Goal: Task Accomplishment & Management: Complete application form

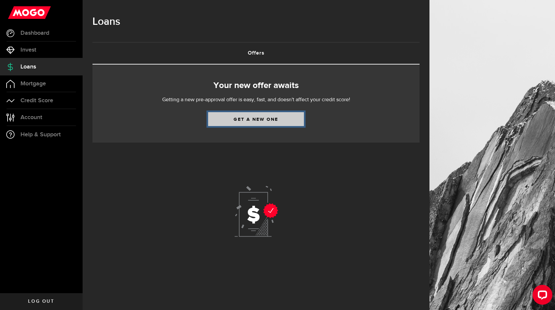
click at [249, 116] on link "Get a new one" at bounding box center [256, 119] width 96 height 14
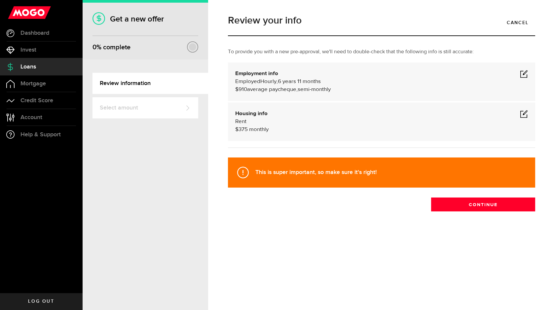
click at [524, 72] on span at bounding box center [524, 74] width 8 height 8
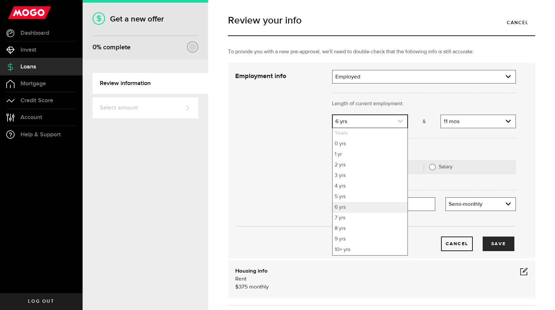
click at [400, 121] on icon "expand select" at bounding box center [401, 121] width 6 height 6
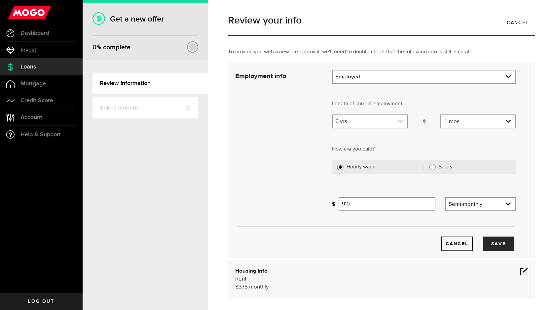
click at [400, 121] on icon "expand select" at bounding box center [401, 121] width 6 height 6
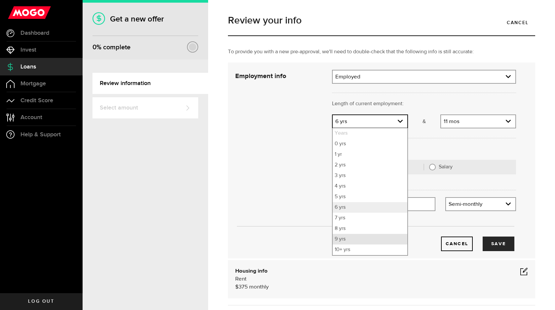
click at [366, 240] on li "9 yrs" at bounding box center [370, 239] width 74 height 11
select select "9"
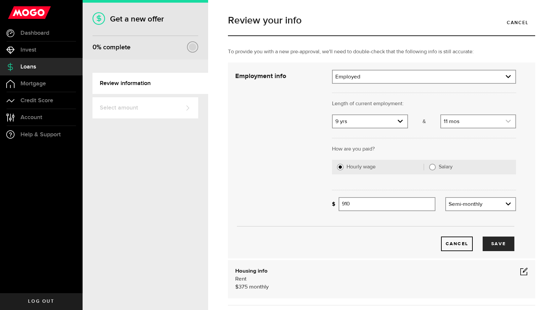
scroll to position [2, 0]
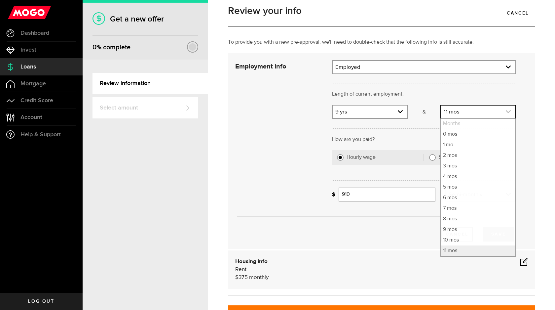
click at [509, 117] on link "expand select" at bounding box center [478, 111] width 74 height 13
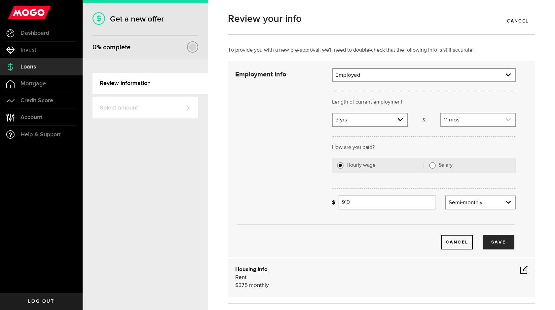
scroll to position [0, 0]
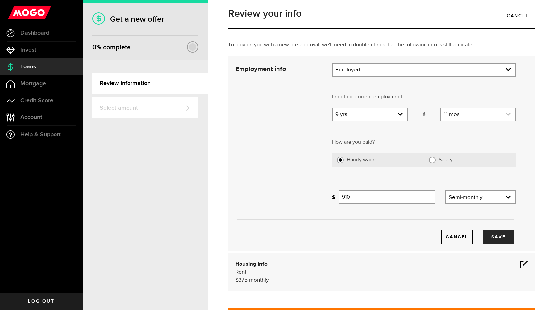
click at [509, 117] on link "expand select" at bounding box center [478, 114] width 74 height 13
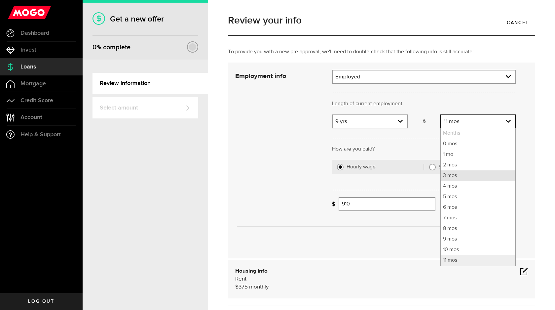
scroll to position [3, 0]
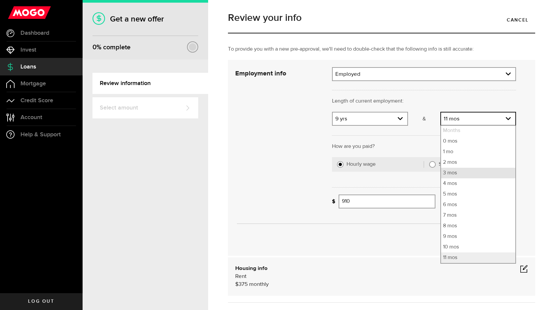
click at [474, 175] on li "3 mos" at bounding box center [478, 173] width 74 height 11
select select "3"
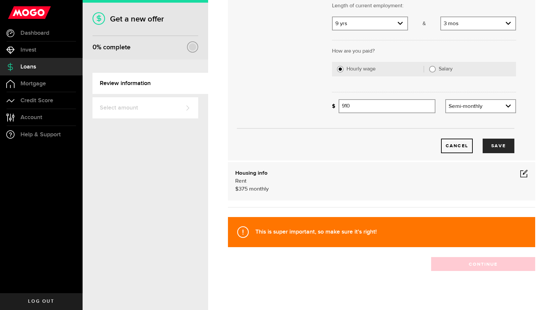
scroll to position [98, 0]
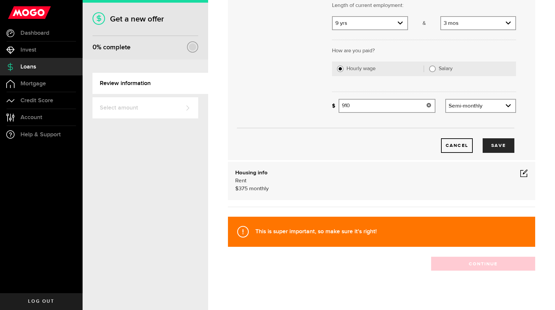
click at [353, 106] on input "910" at bounding box center [387, 106] width 96 height 14
type input "9"
type input "1,200"
click at [503, 144] on button "Save" at bounding box center [499, 145] width 32 height 15
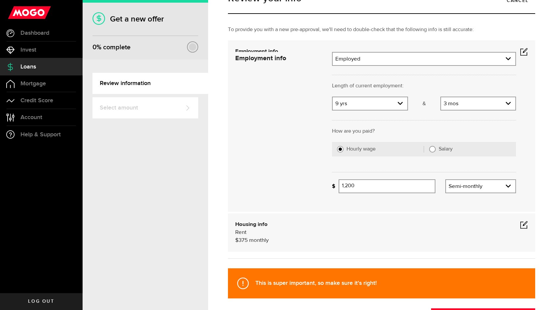
scroll to position [0, 0]
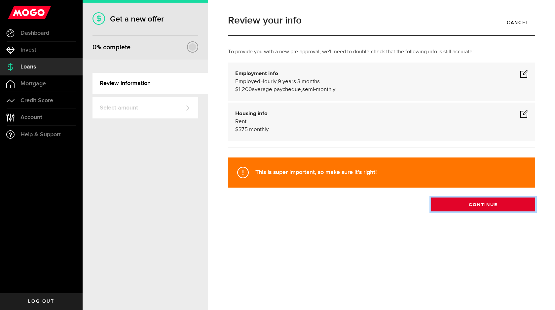
click at [476, 203] on button "Continue" at bounding box center [483, 204] width 104 height 14
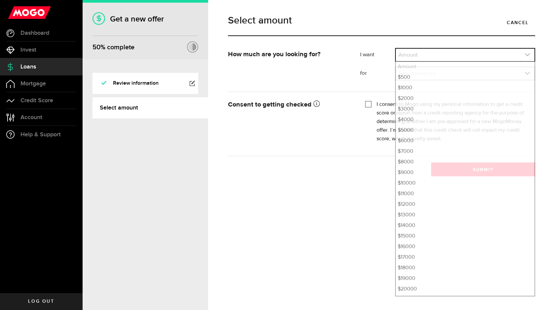
click at [527, 53] on icon "expand select" at bounding box center [528, 55] width 6 height 6
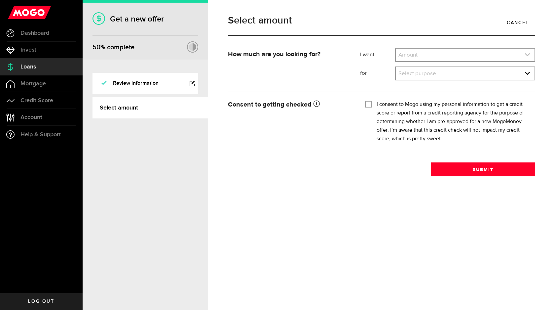
click at [527, 53] on icon "expand select" at bounding box center [528, 55] width 6 height 6
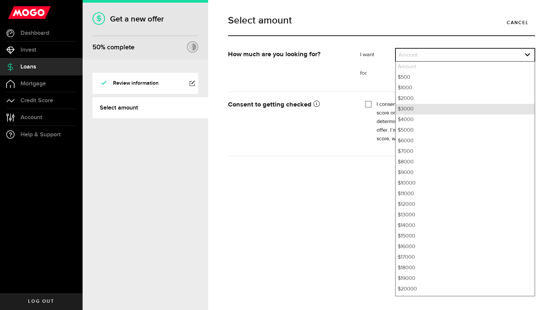
click at [436, 108] on li "$3000" at bounding box center [465, 109] width 139 height 11
select select "3000"
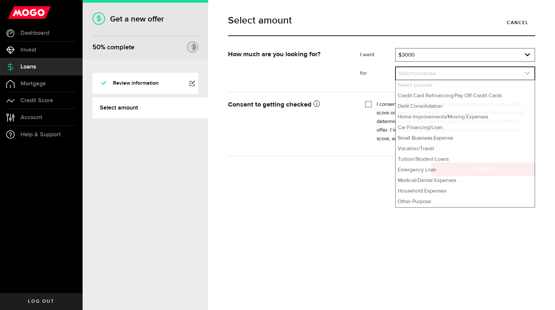
click at [527, 72] on icon "expand select" at bounding box center [528, 73] width 6 height 6
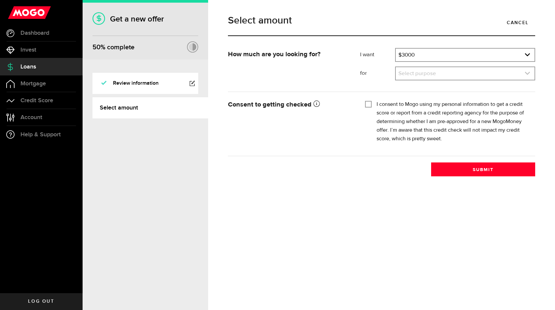
click at [527, 72] on icon "expand select" at bounding box center [528, 73] width 6 height 6
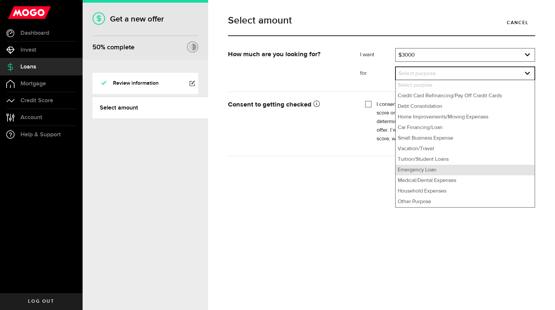
click at [479, 168] on li "Emergency Loan" at bounding box center [465, 170] width 139 height 11
select select "Emergency Loan"
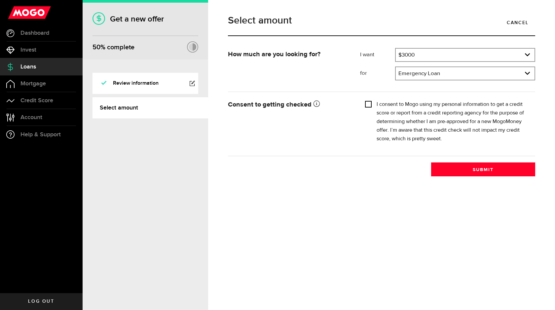
click at [367, 104] on input "I consent to Mogo using my personal information to get a credit score or report…" at bounding box center [368, 103] width 7 height 7
checkbox input "true"
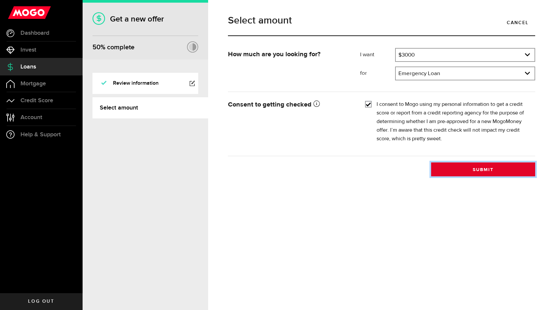
click at [481, 168] on button "Submit" at bounding box center [483, 169] width 104 height 14
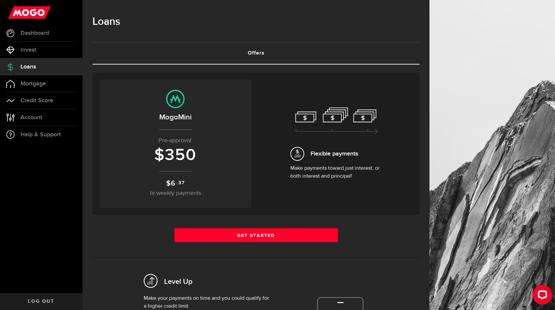
scroll to position [7, 0]
